Goal: Task Accomplishment & Management: Use online tool/utility

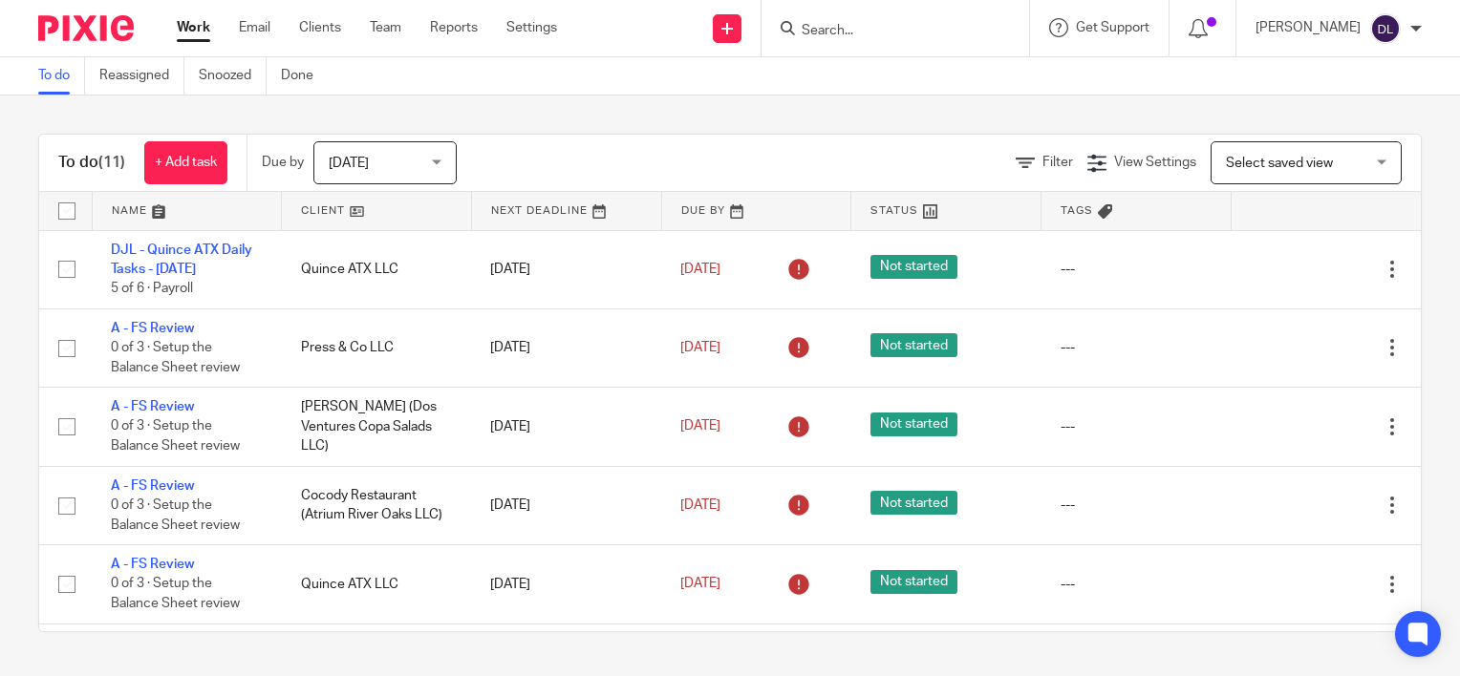
click at [131, 204] on link at bounding box center [187, 211] width 189 height 38
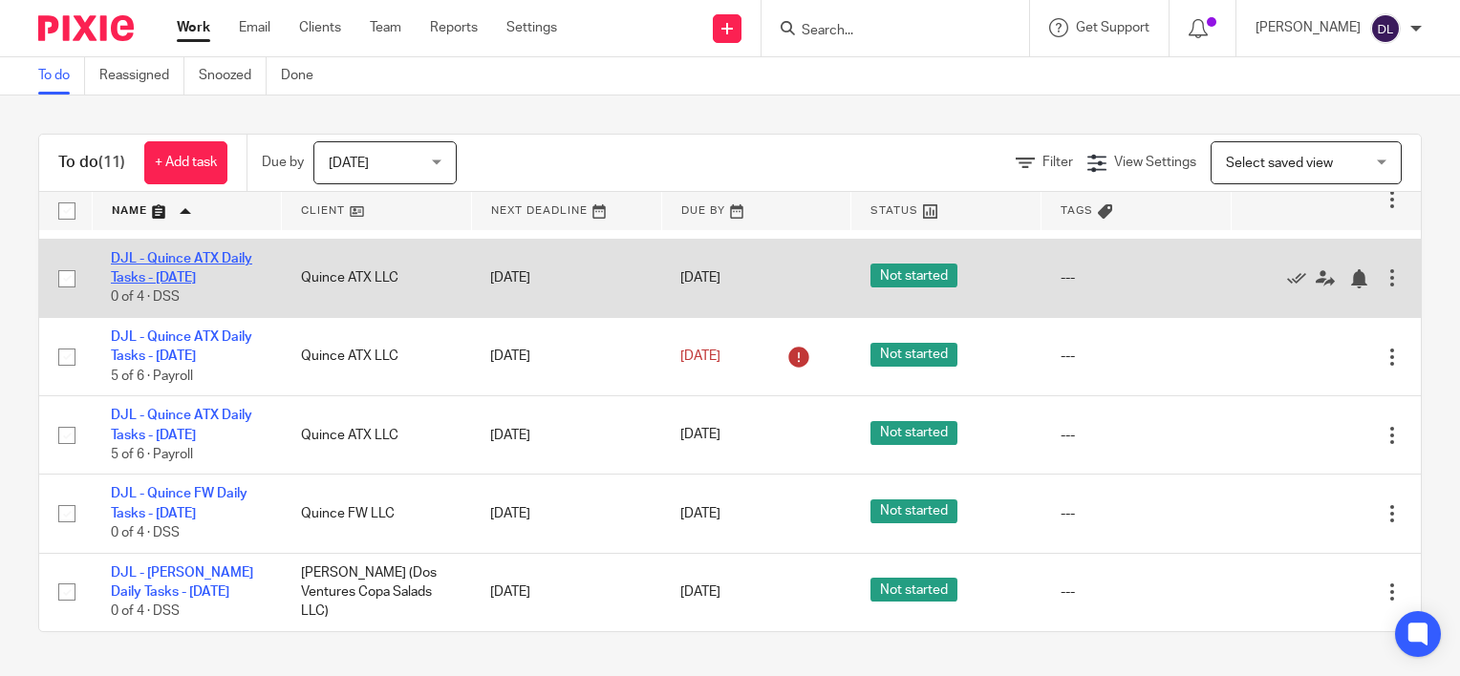
click at [199, 278] on link "DJL - Quince ATX Daily Tasks - [DATE]" at bounding box center [181, 268] width 141 height 32
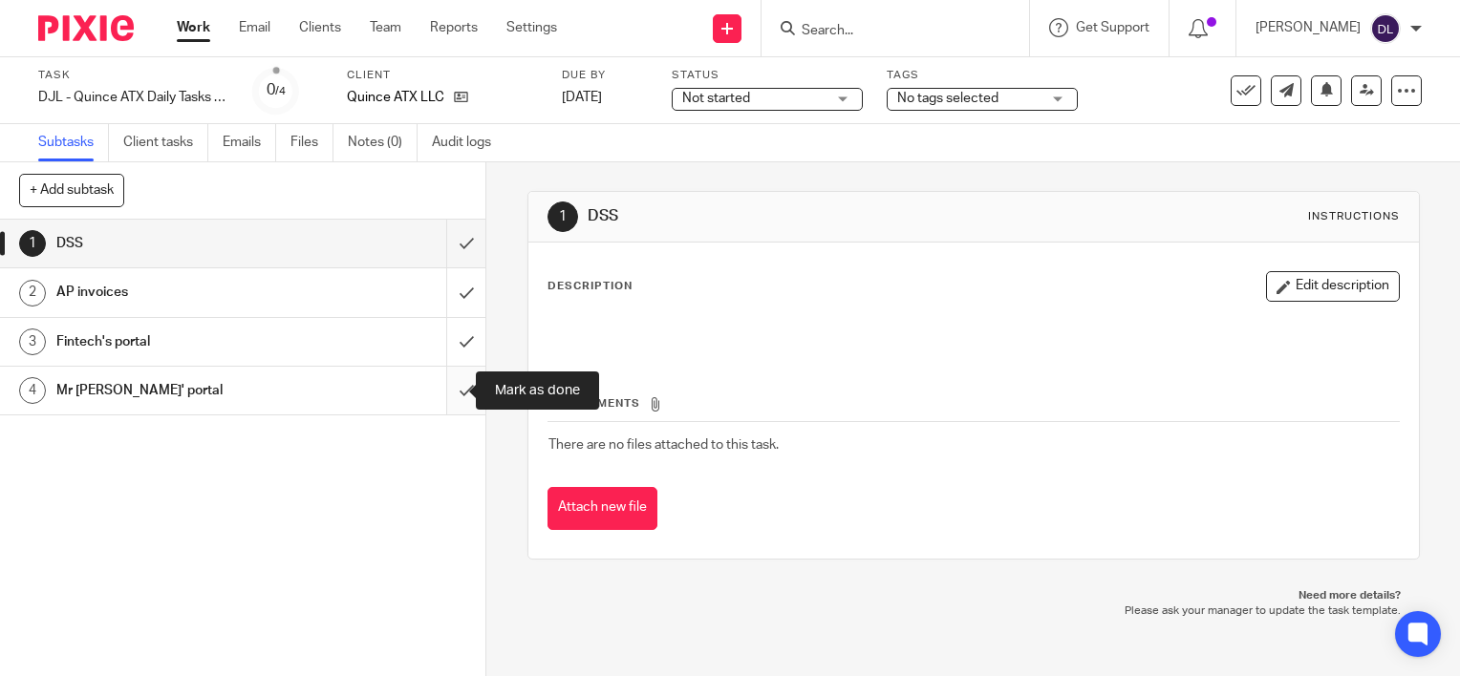
click at [445, 380] on input "submit" at bounding box center [242, 391] width 485 height 48
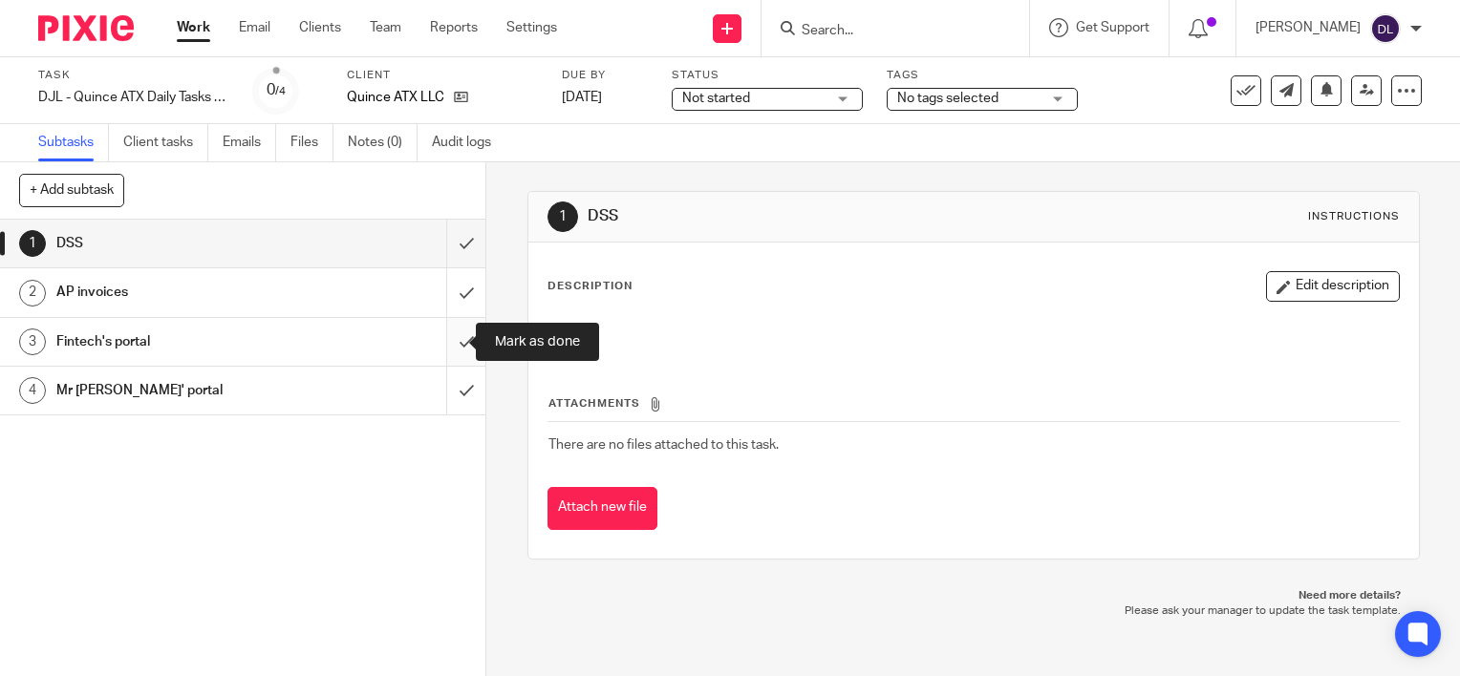
click at [445, 338] on input "submit" at bounding box center [242, 342] width 485 height 48
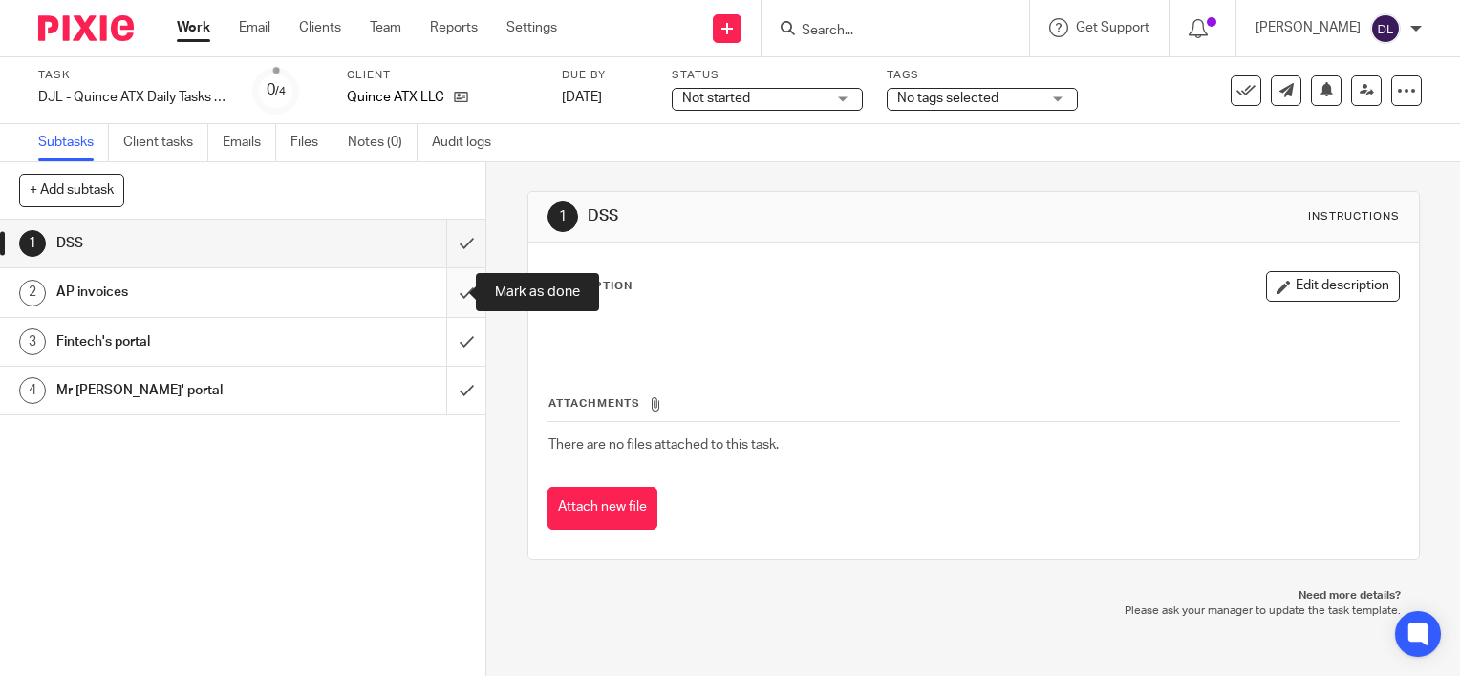
click at [439, 283] on input "submit" at bounding box center [242, 292] width 485 height 48
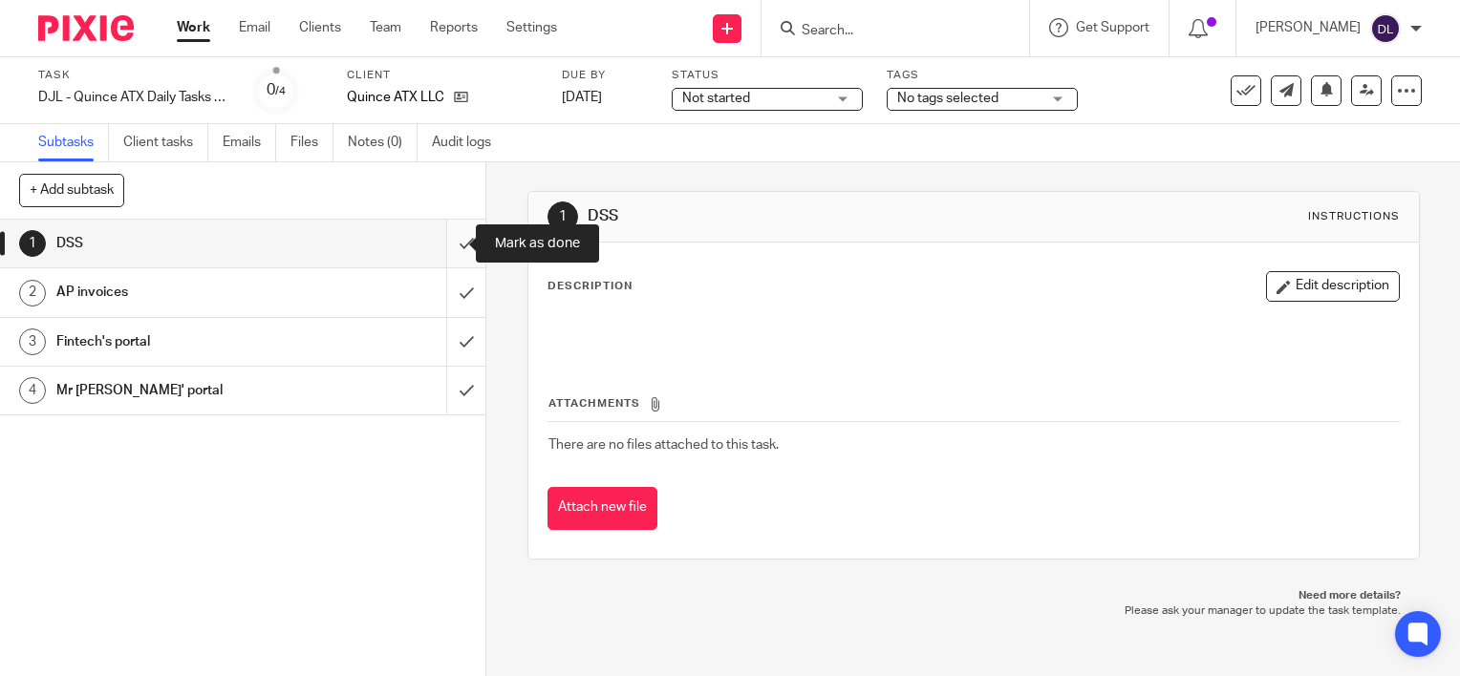
click at [442, 245] on input "submit" at bounding box center [242, 244] width 485 height 48
click at [200, 35] on link "Work" at bounding box center [193, 27] width 33 height 19
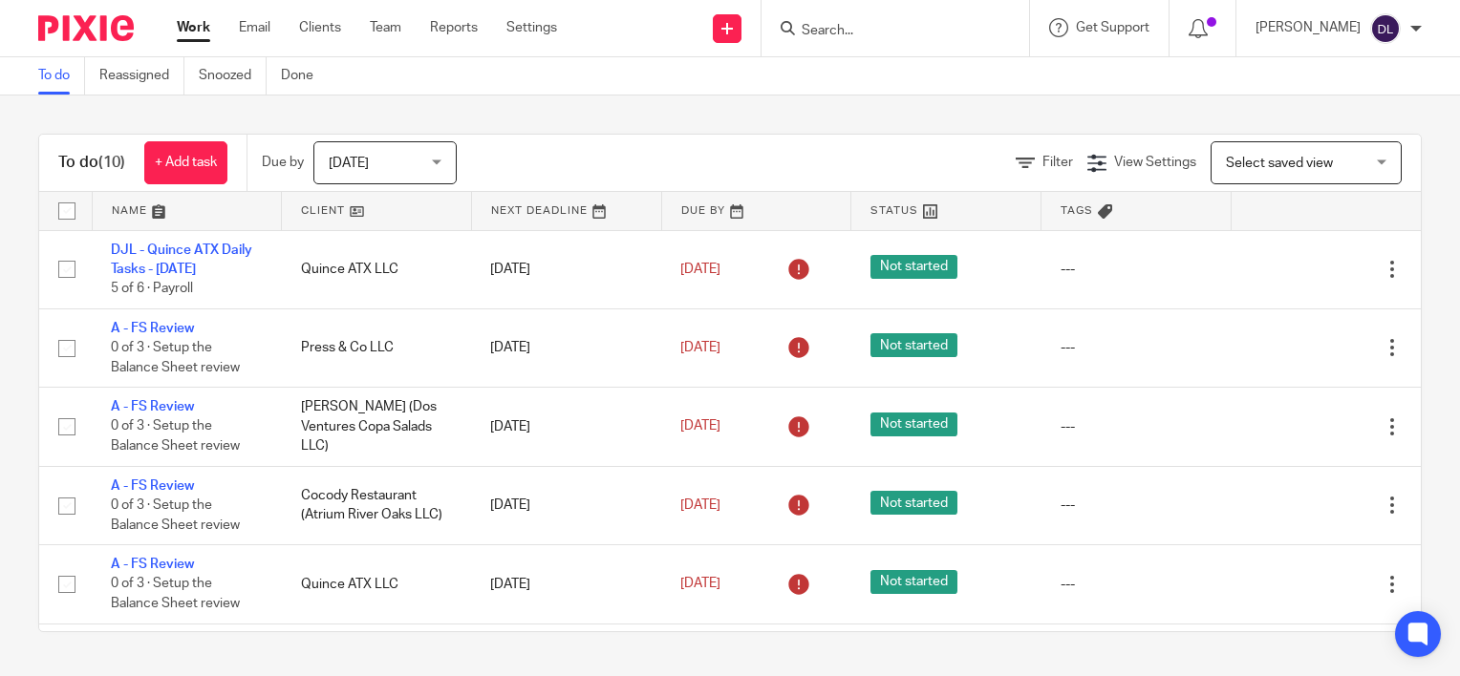
scroll to position [388, 0]
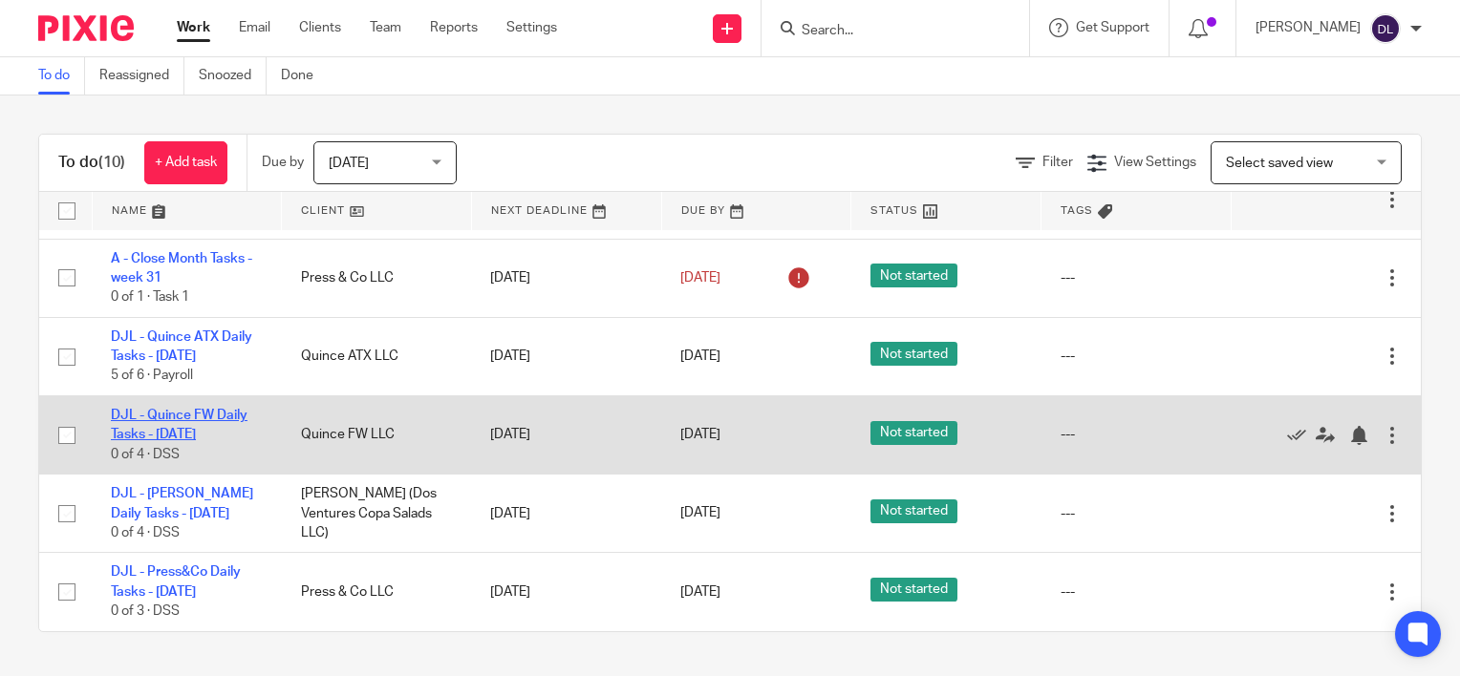
click at [214, 409] on link "DJL - Quince FW Daily Tasks - [DATE]" at bounding box center [179, 425] width 137 height 32
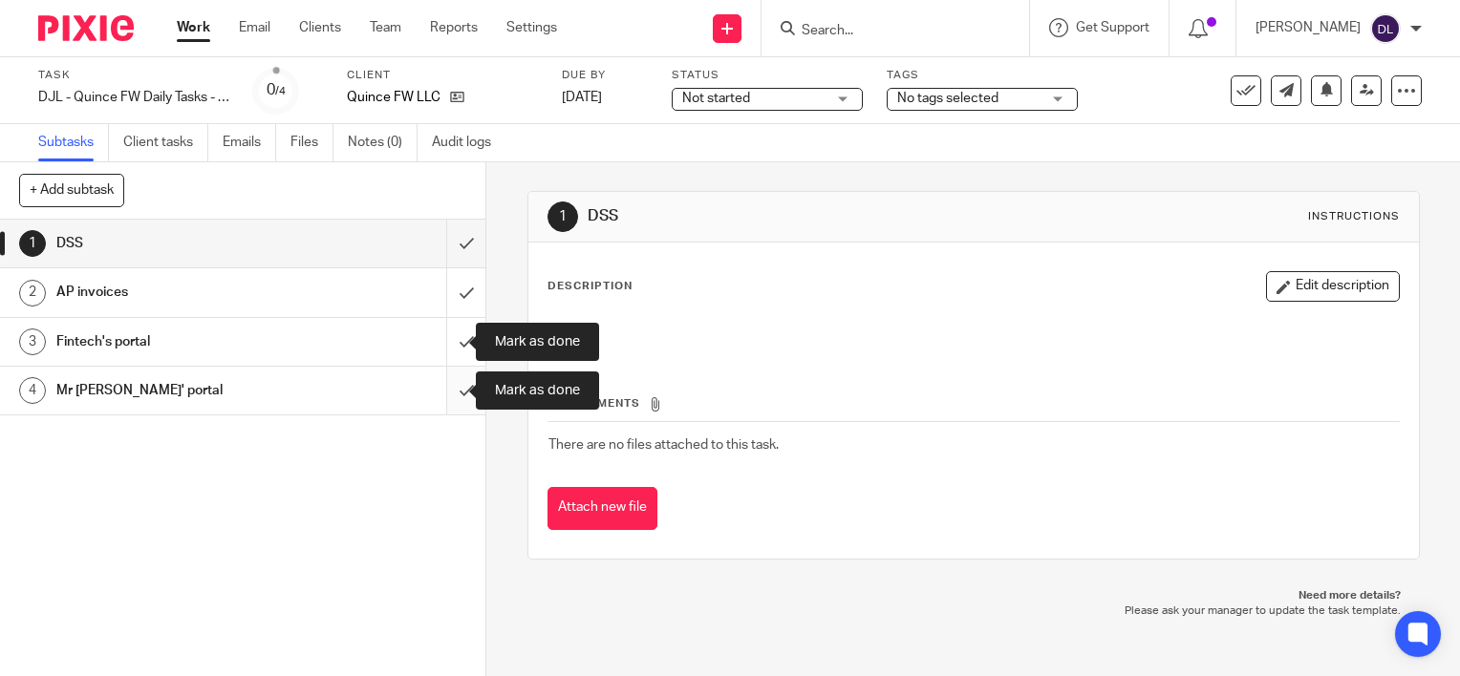
click at [443, 371] on input "submit" at bounding box center [242, 391] width 485 height 48
click at [451, 327] on input "submit" at bounding box center [242, 342] width 485 height 48
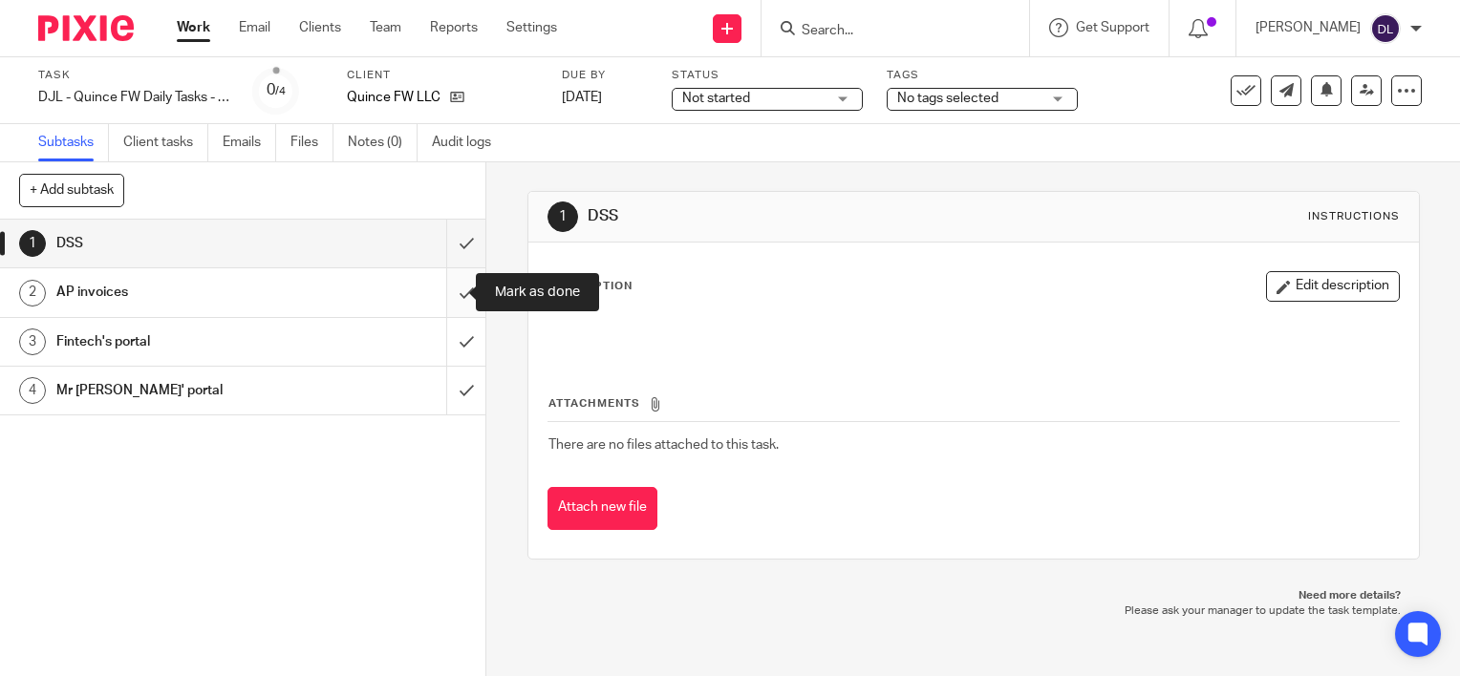
click at [453, 296] on input "submit" at bounding box center [242, 292] width 485 height 48
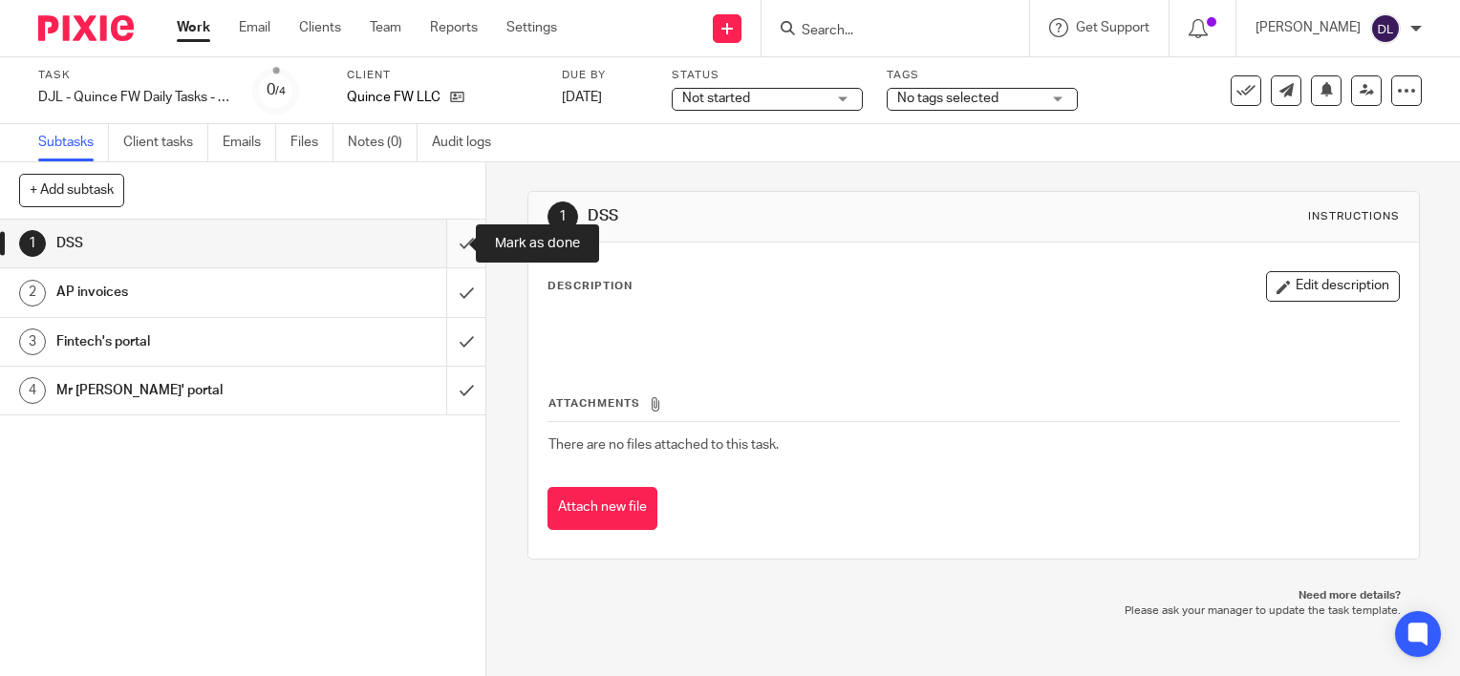
click at [447, 235] on input "submit" at bounding box center [242, 244] width 485 height 48
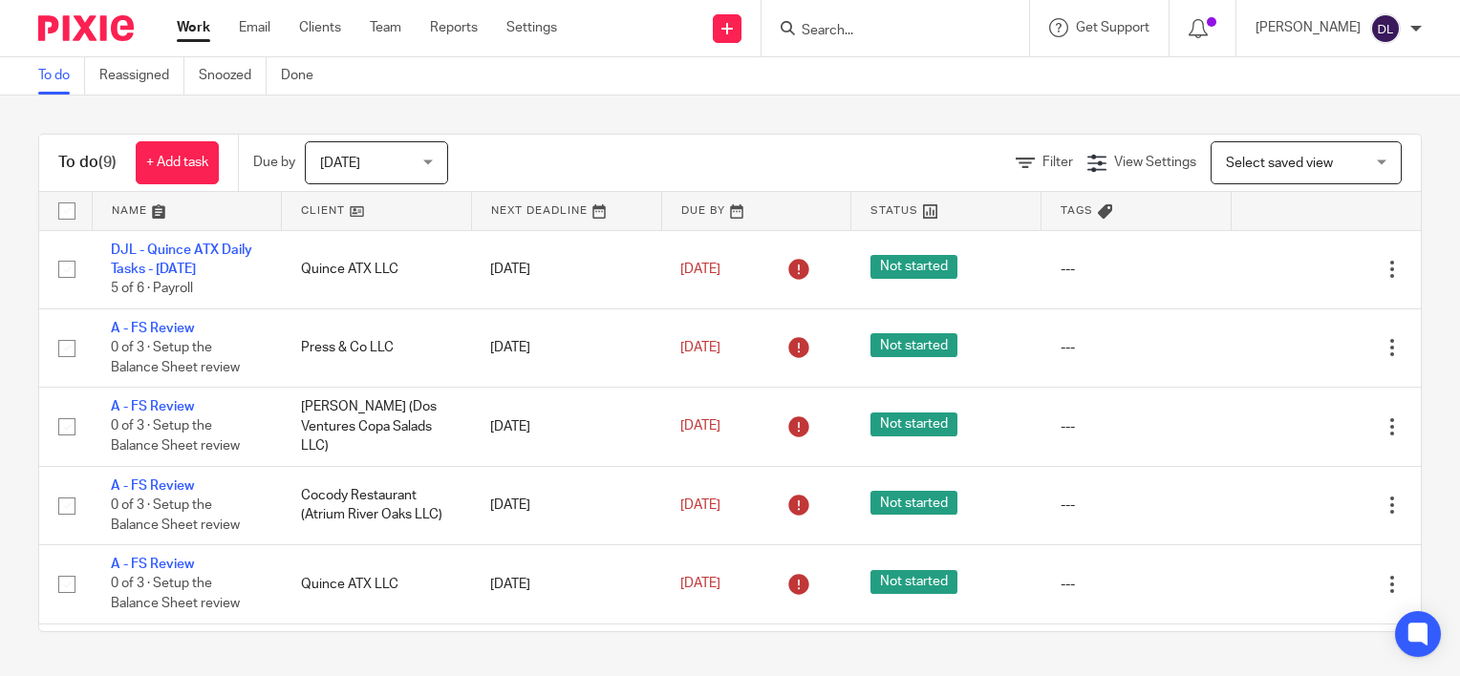
click at [130, 200] on link at bounding box center [187, 211] width 189 height 38
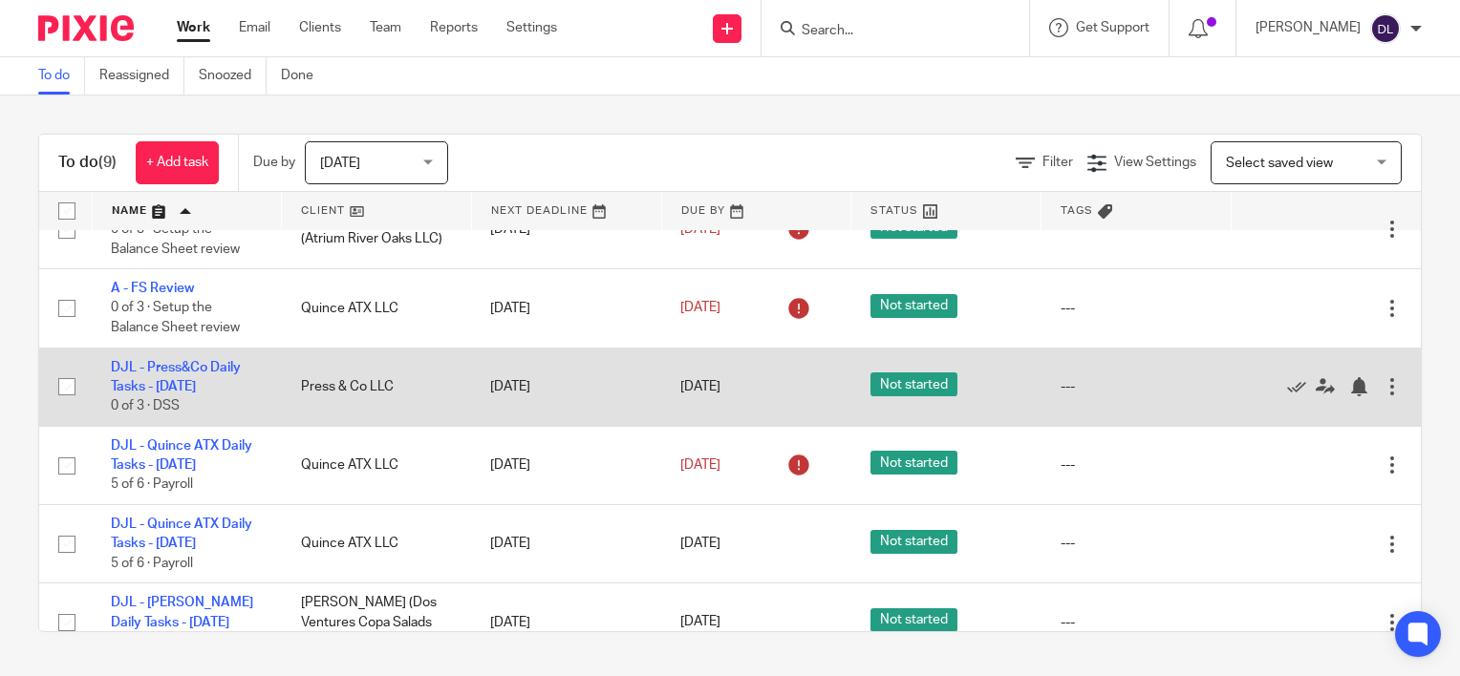
scroll to position [310, 0]
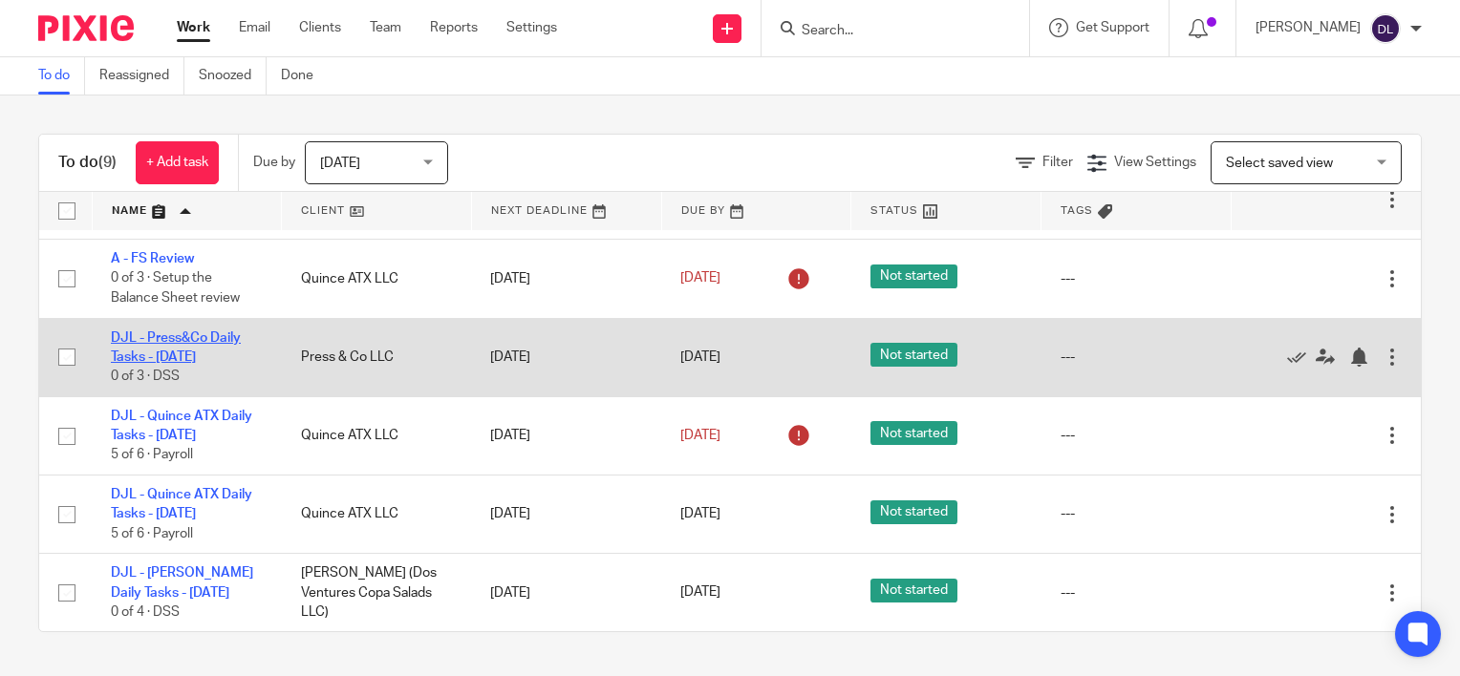
click at [203, 342] on link "DJL - Press&Co Daily Tasks - [DATE]" at bounding box center [176, 348] width 130 height 32
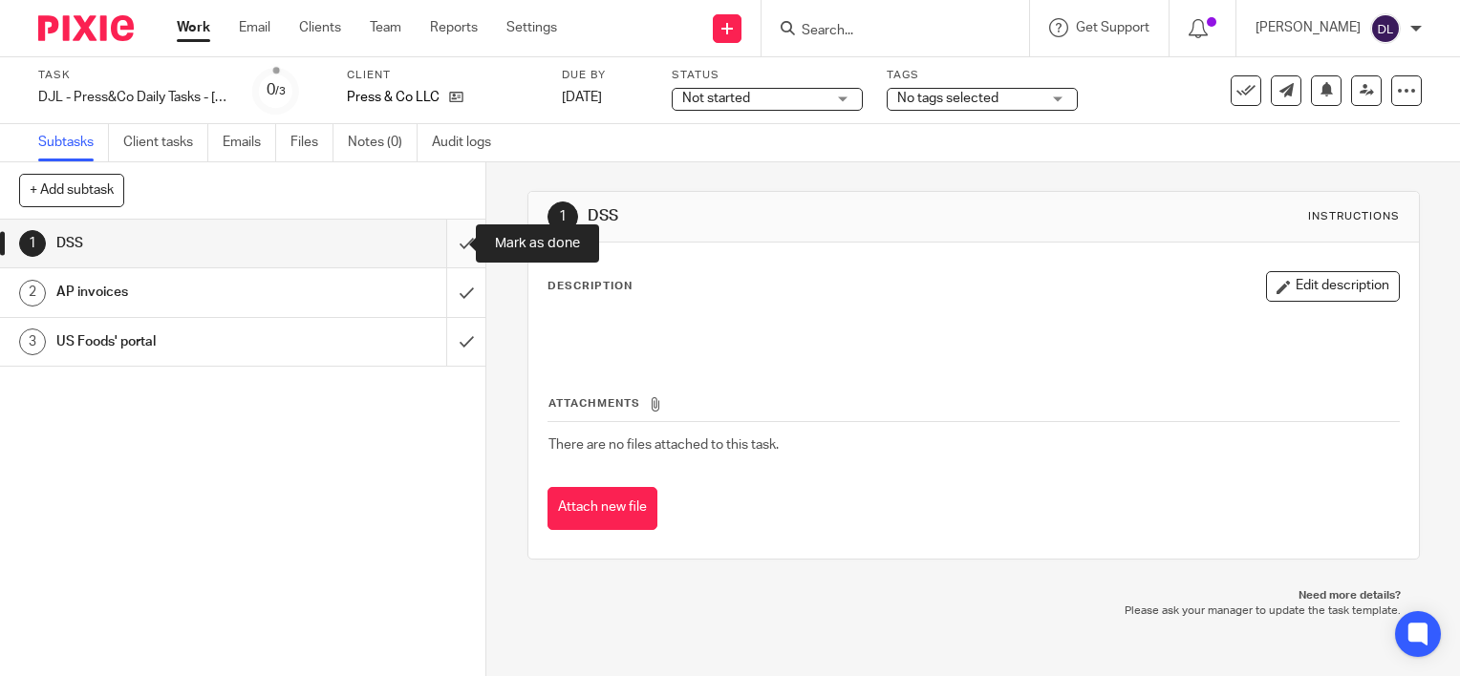
click at [449, 247] on input "submit" at bounding box center [242, 244] width 485 height 48
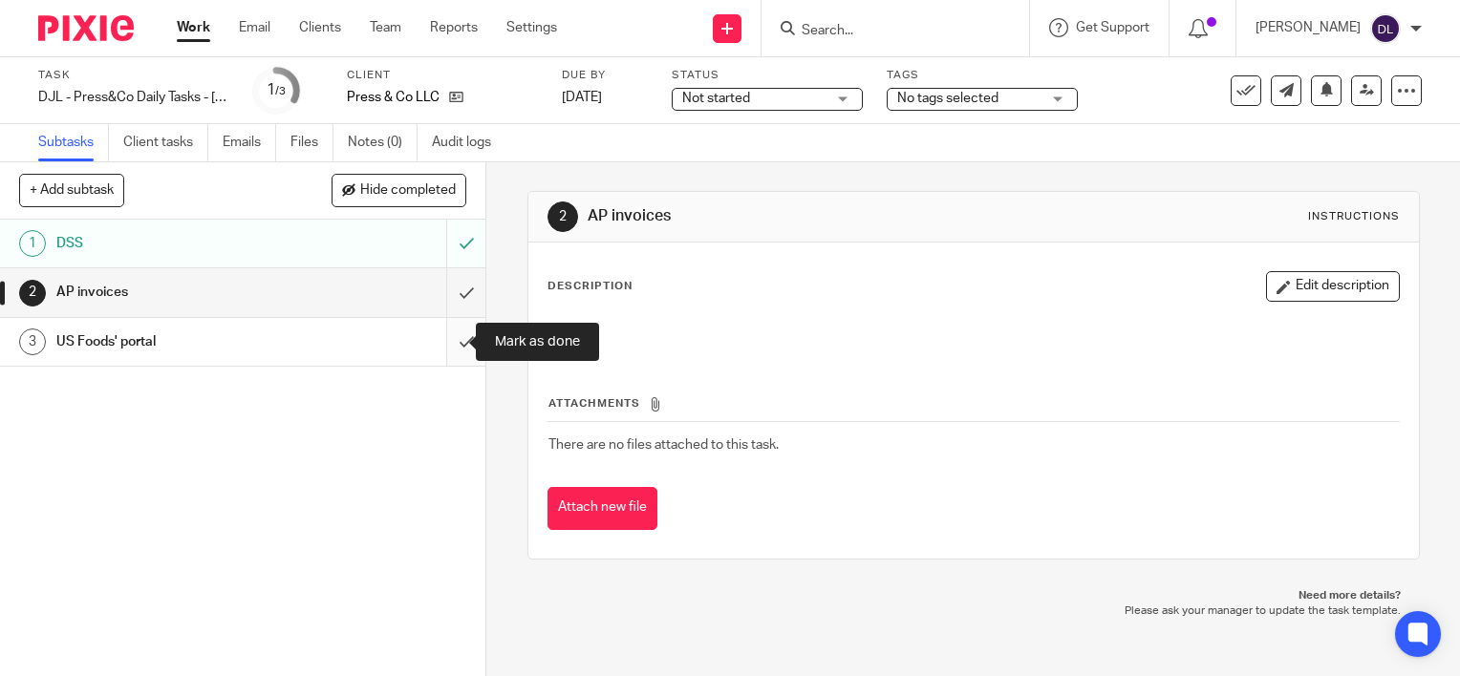
click at [447, 350] on input "submit" at bounding box center [242, 342] width 485 height 48
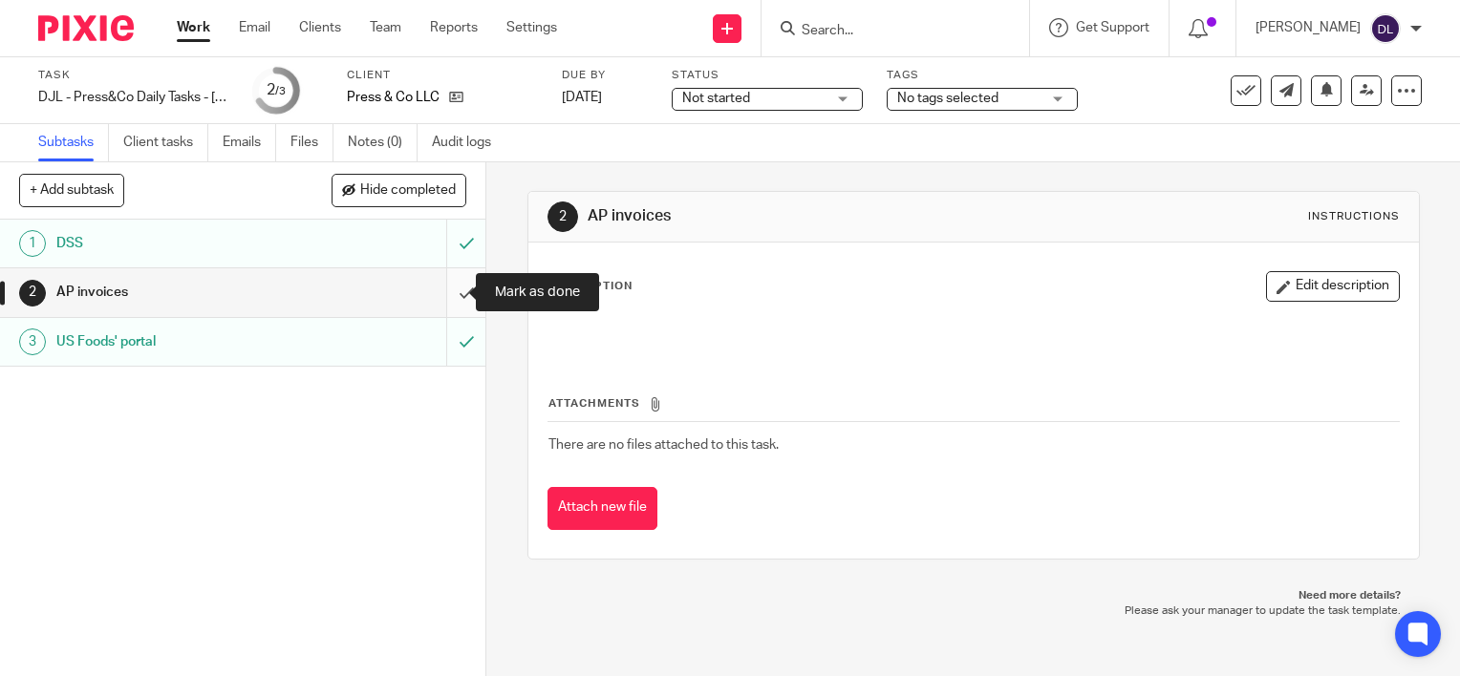
click at [457, 297] on input "submit" at bounding box center [242, 292] width 485 height 48
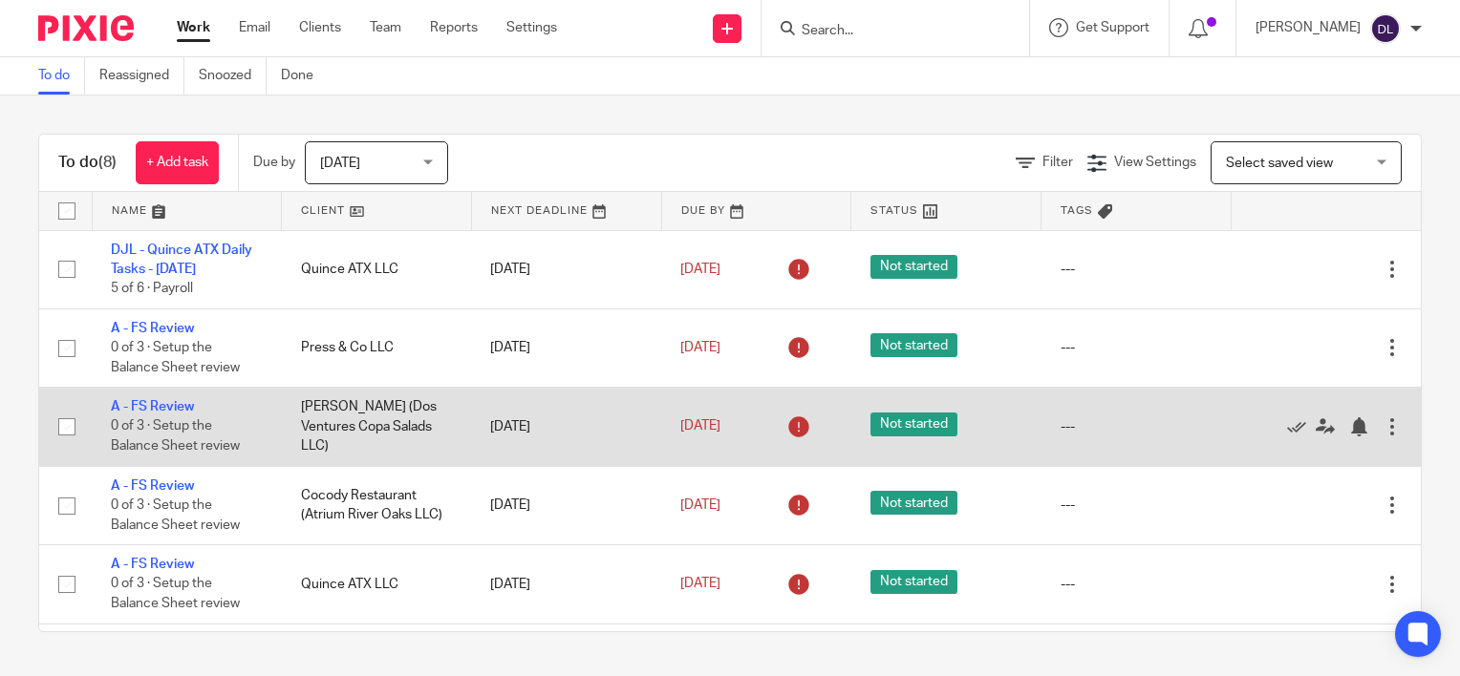
scroll to position [230, 0]
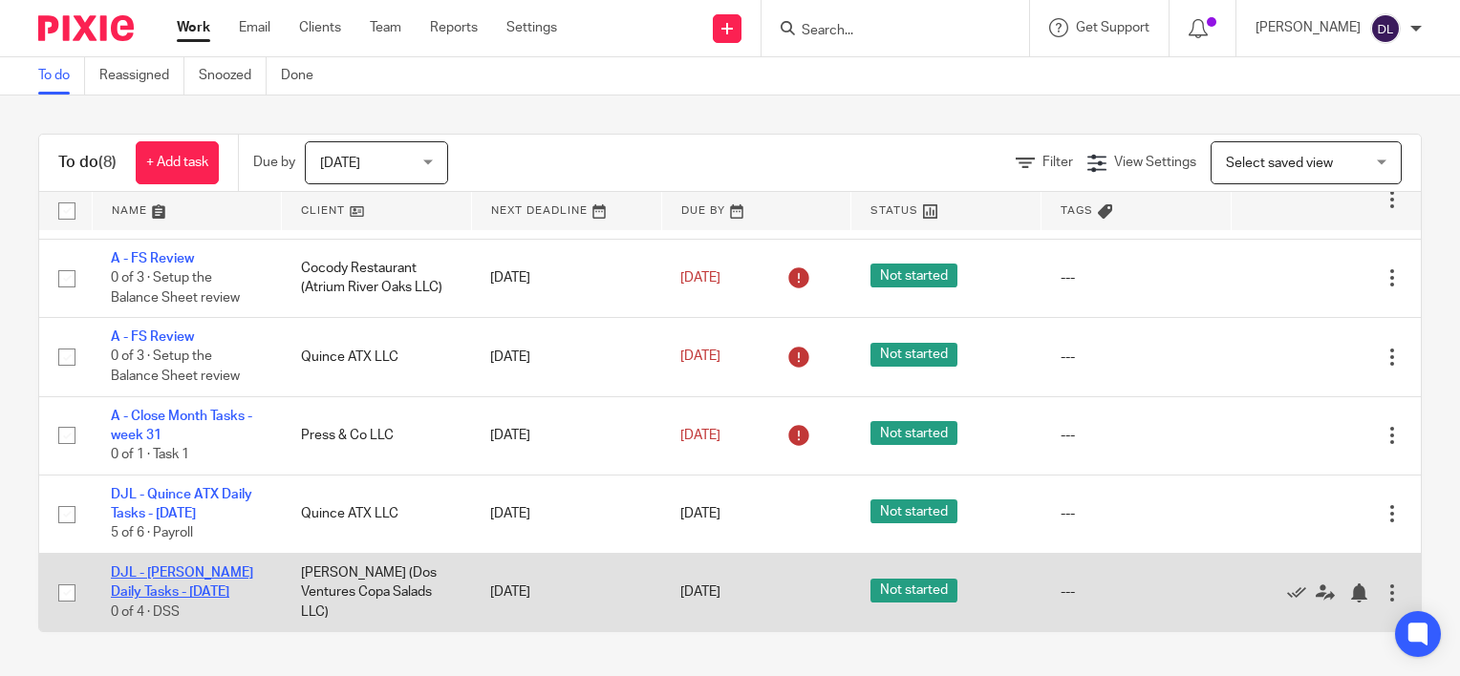
click at [189, 575] on link "DJL - [PERSON_NAME] Daily Tasks - [DATE]" at bounding box center [182, 583] width 142 height 32
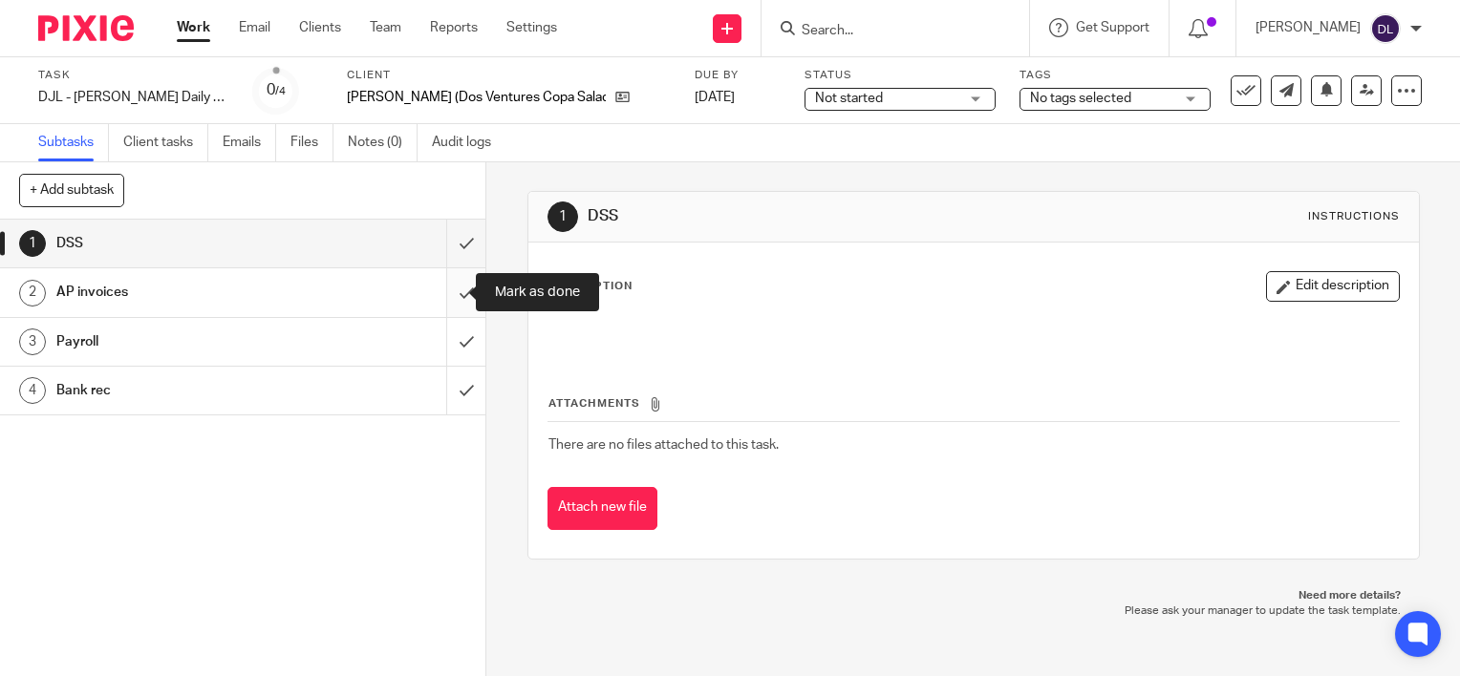
click at [451, 291] on input "submit" at bounding box center [242, 292] width 485 height 48
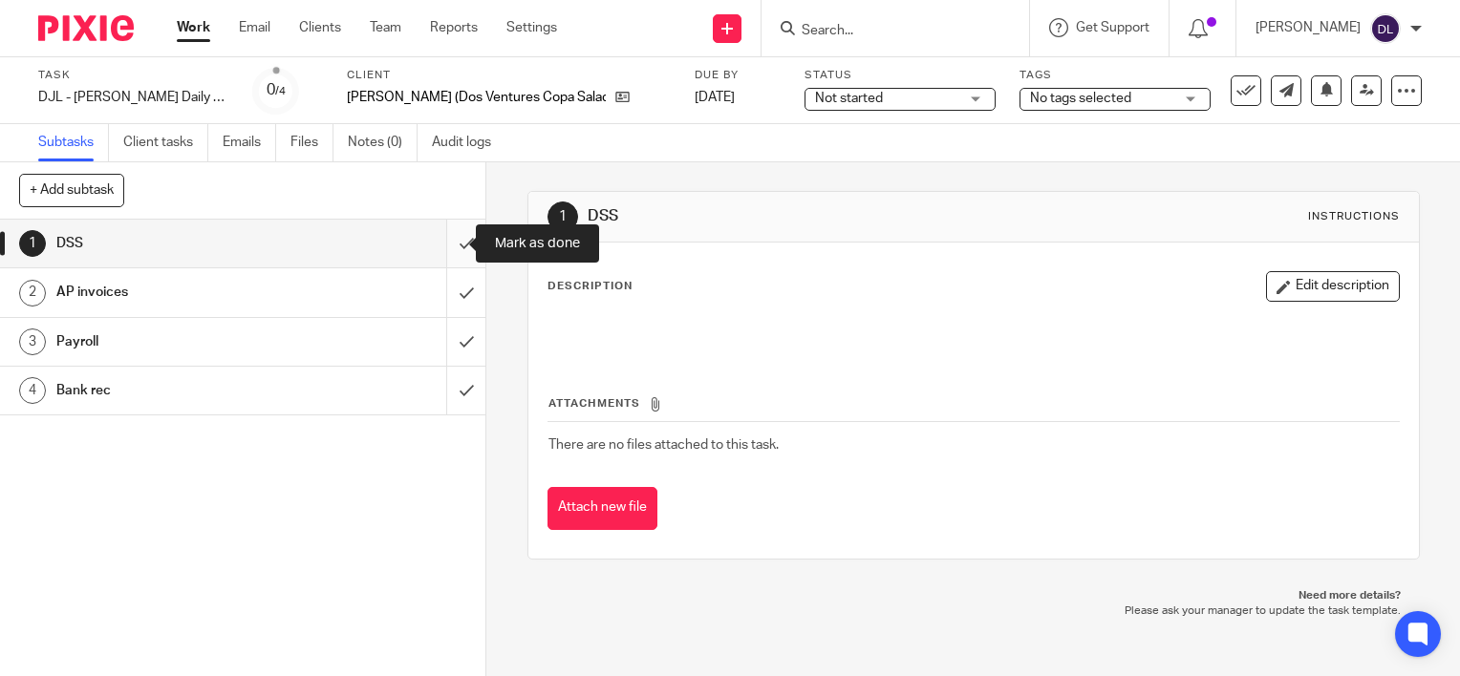
click at [447, 241] on input "submit" at bounding box center [242, 244] width 485 height 48
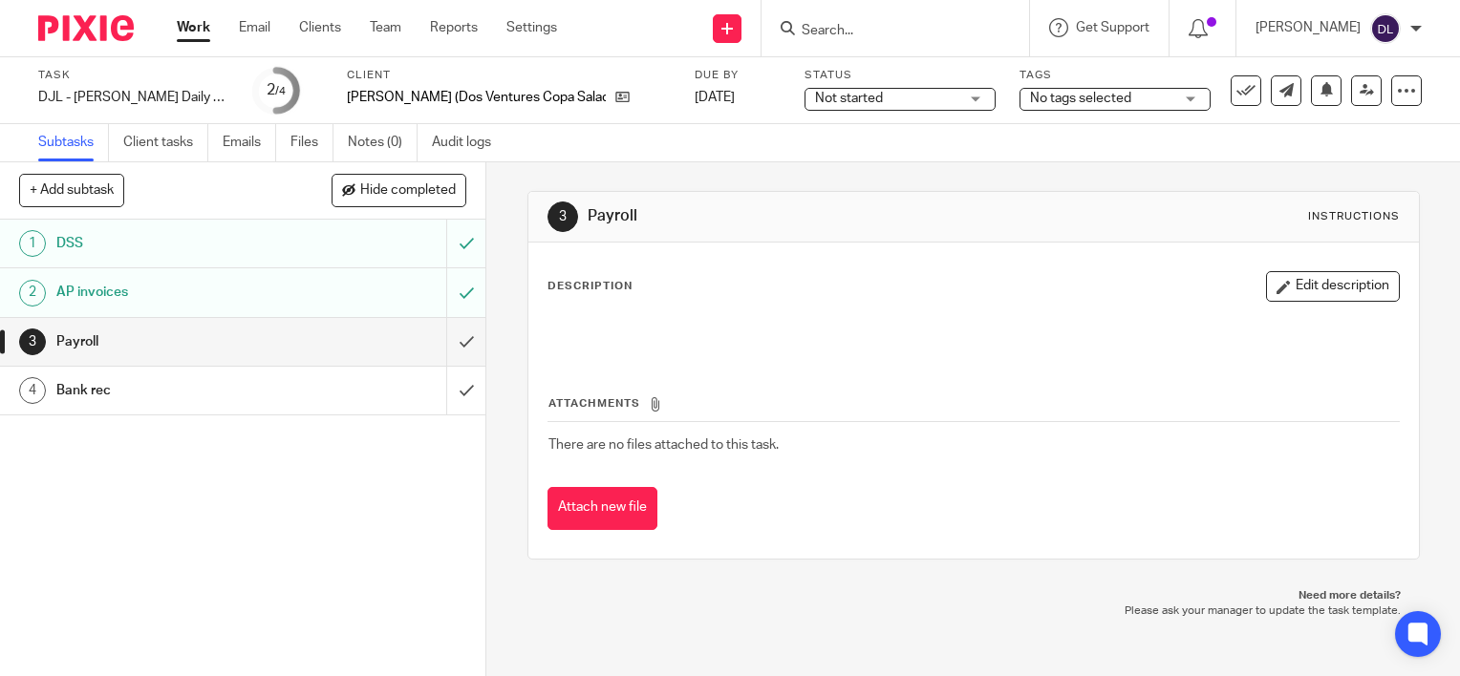
click at [187, 32] on link "Work" at bounding box center [193, 27] width 33 height 19
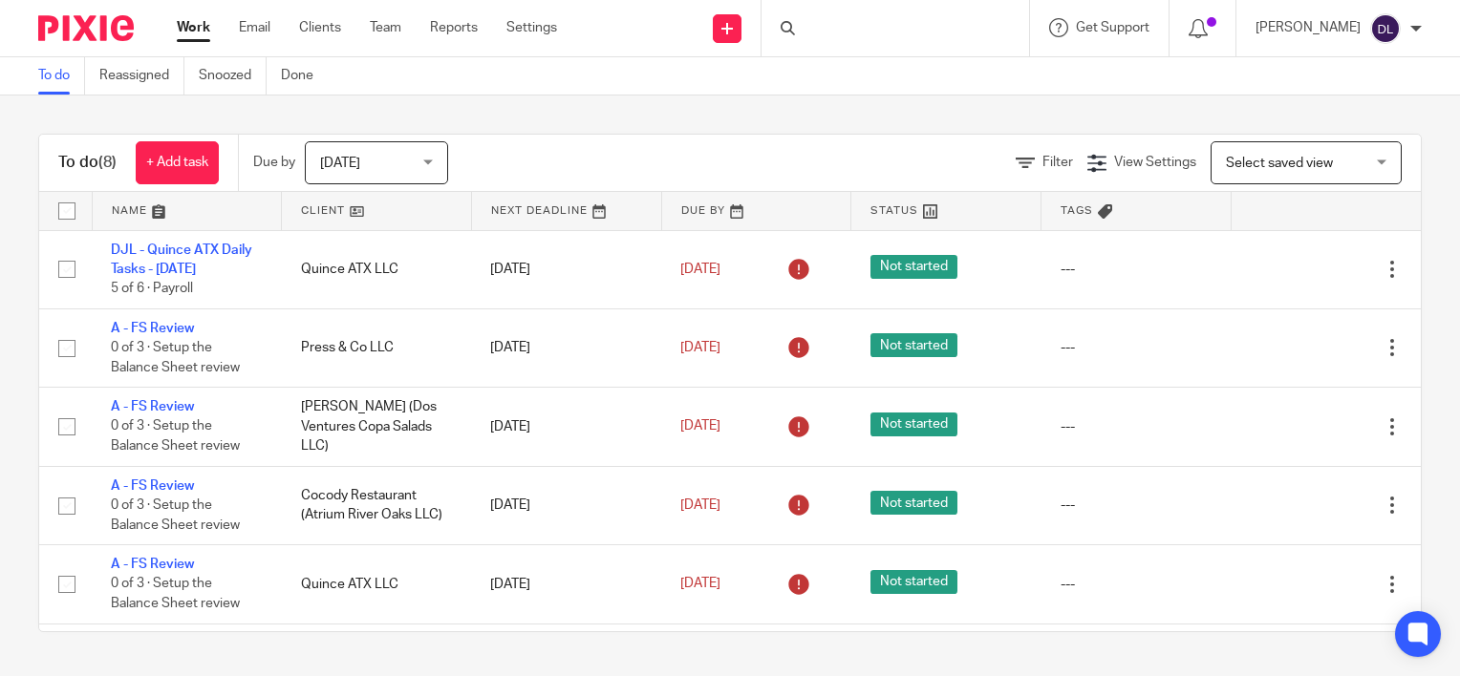
click at [139, 218] on link at bounding box center [187, 211] width 189 height 38
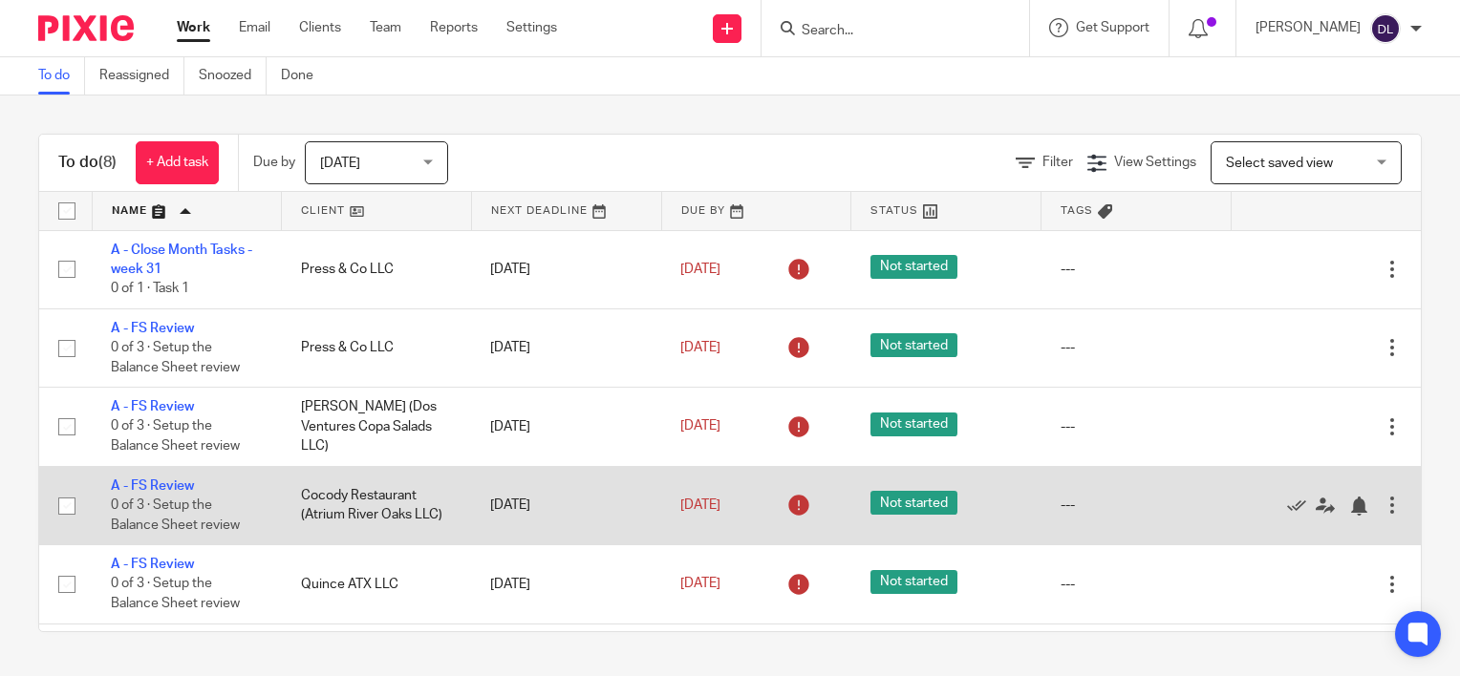
scroll to position [230, 0]
